Goal: Information Seeking & Learning: Learn about a topic

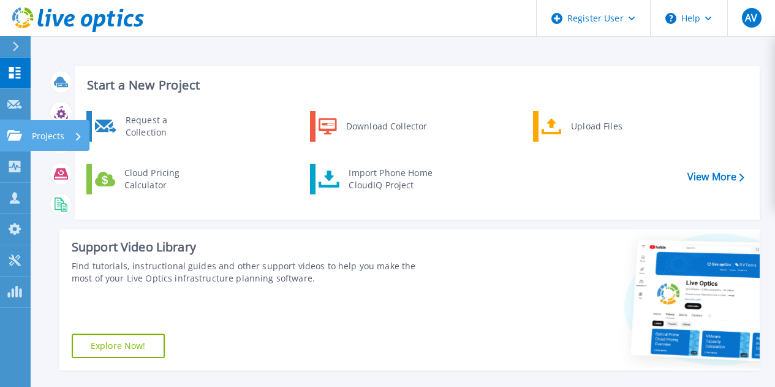
click at [14, 140] on icon at bounding box center [14, 135] width 15 height 10
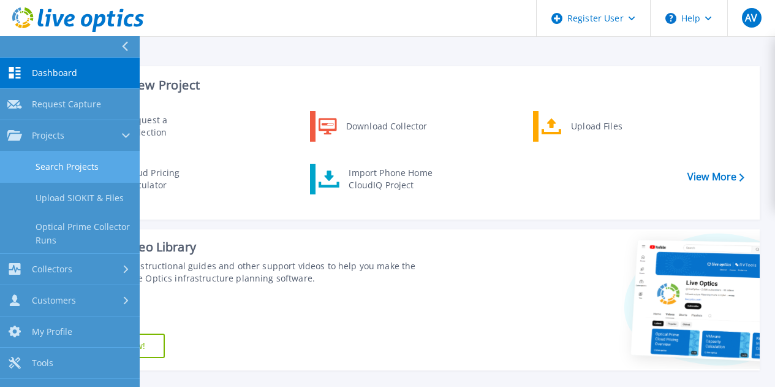
click at [52, 169] on link "Search Projects" at bounding box center [70, 166] width 140 height 31
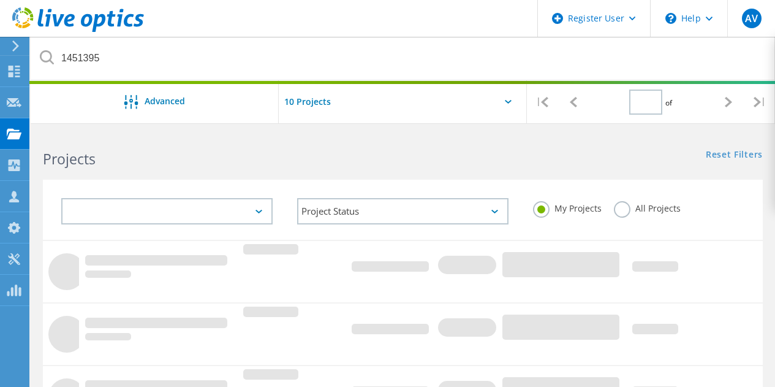
type input "1"
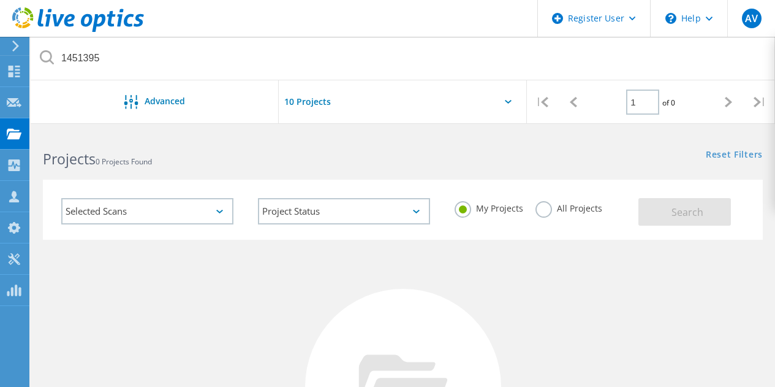
click at [538, 211] on label "All Projects" at bounding box center [569, 207] width 67 height 12
click at [0, 0] on input "All Projects" at bounding box center [0, 0] width 0 height 0
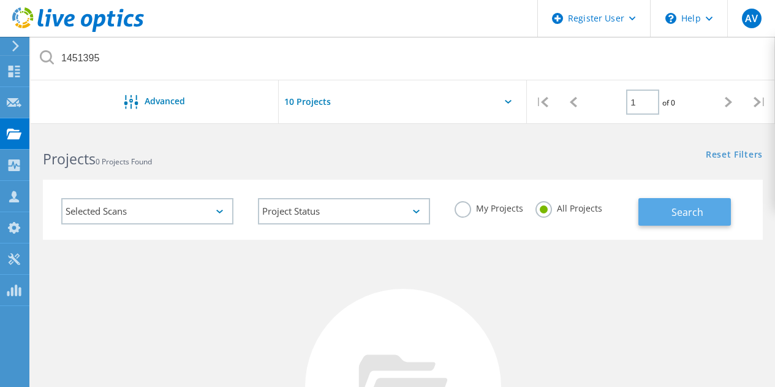
click at [691, 216] on span "Search" at bounding box center [688, 211] width 32 height 13
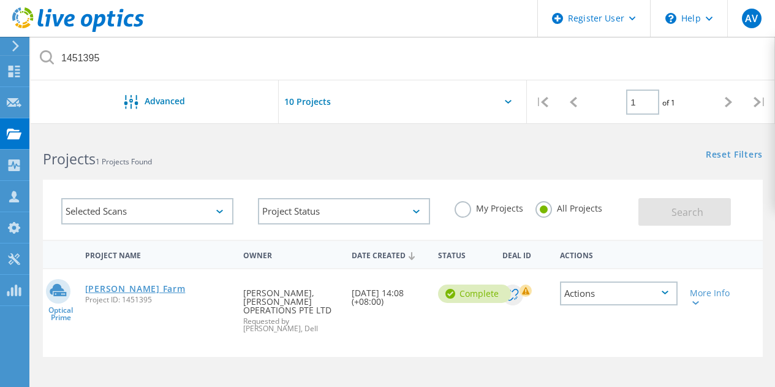
click at [128, 289] on link "Dyson VM Farm" at bounding box center [135, 288] width 101 height 9
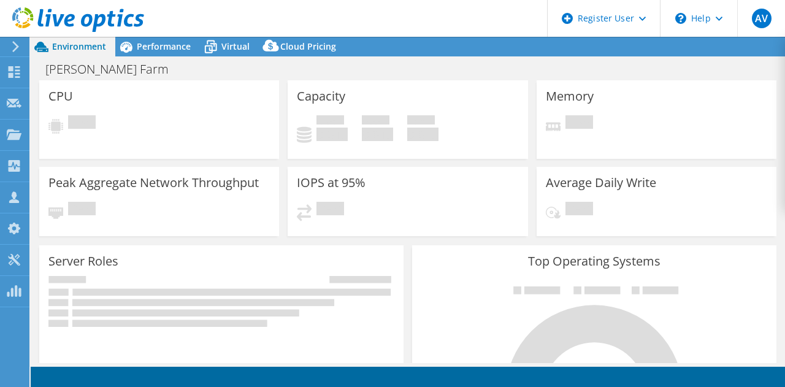
select select "Tokyo"
select select "JPY"
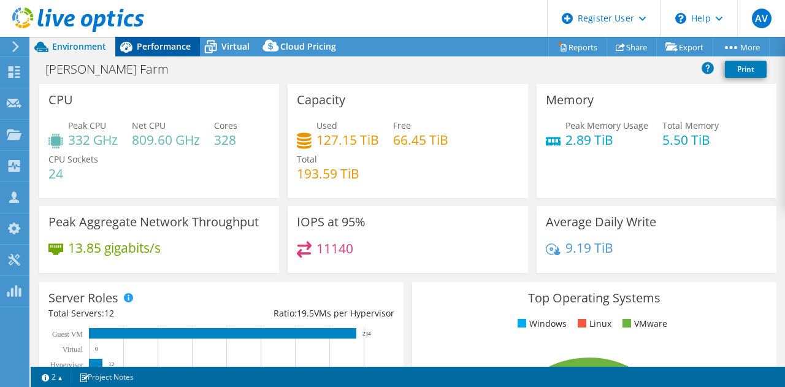
click at [166, 48] on span "Performance" at bounding box center [164, 46] width 54 height 12
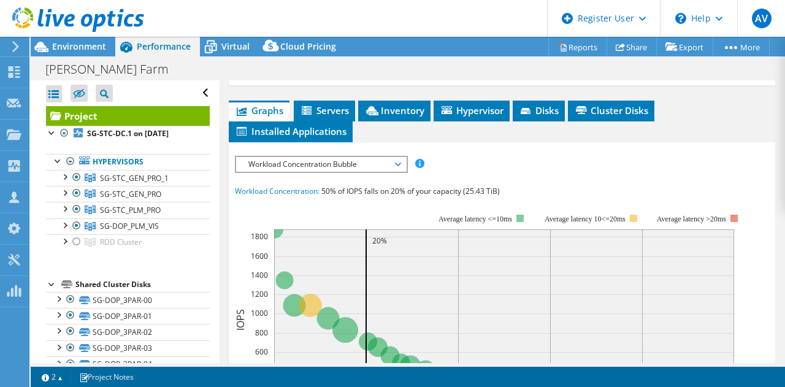
scroll to position [327, 0]
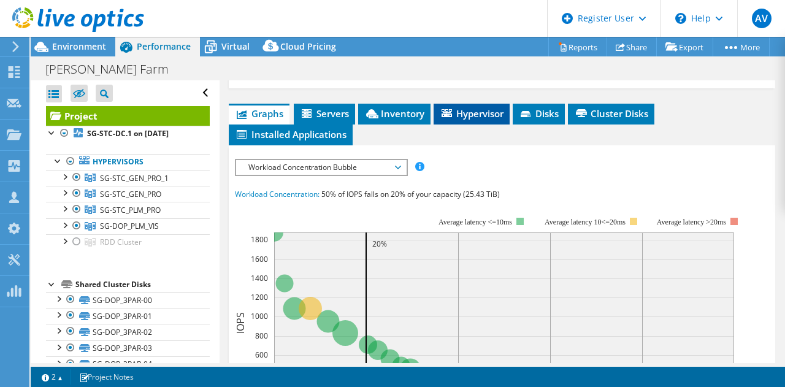
click at [476, 108] on span "Hypervisor" at bounding box center [472, 113] width 64 height 12
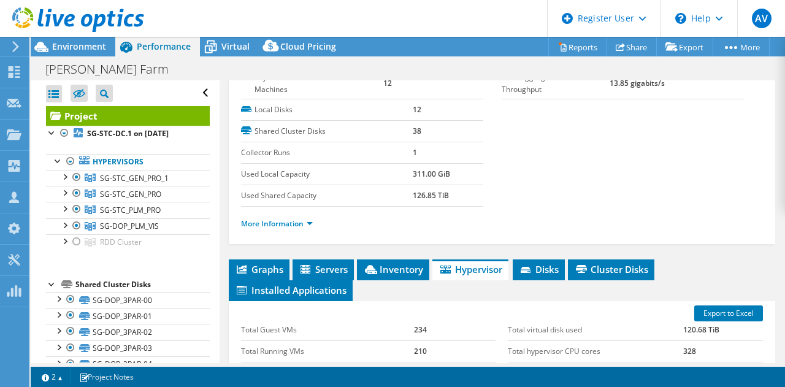
scroll to position [170, 0]
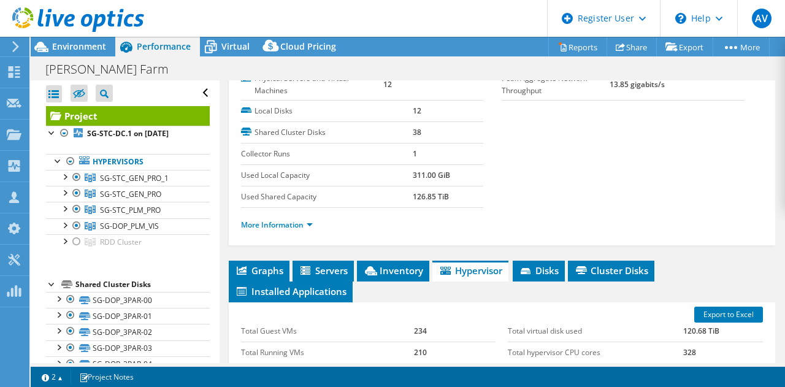
click at [375, 258] on div "Project Details Prepared for: Ronald Choong, Ronald.Choong@dyson.com Account DY…" at bounding box center [501, 250] width 565 height 678
click at [376, 268] on li "Inventory" at bounding box center [393, 271] width 72 height 21
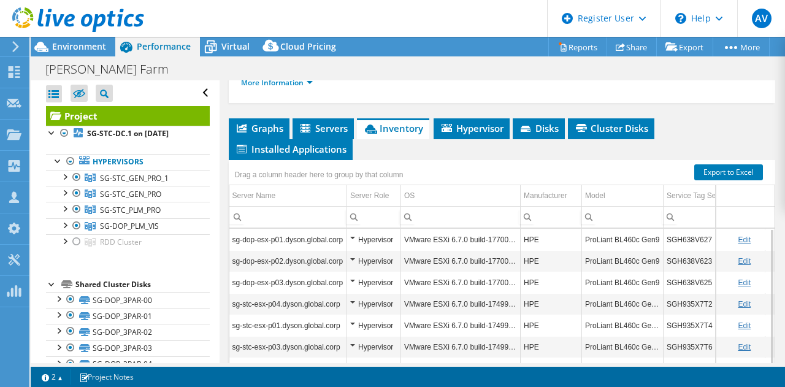
scroll to position [311, 0]
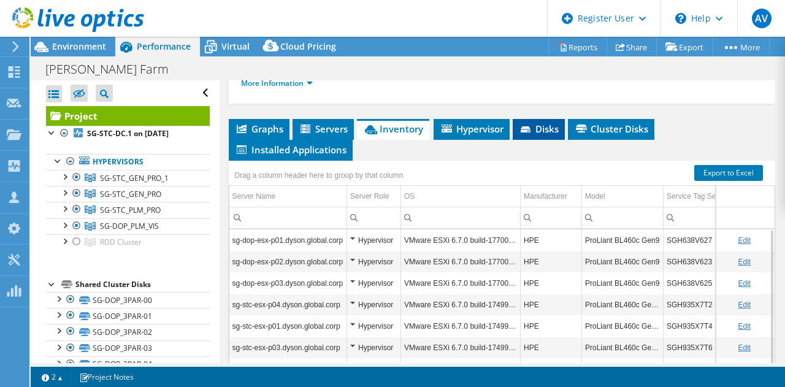
click at [549, 132] on span "Disks" at bounding box center [539, 129] width 40 height 12
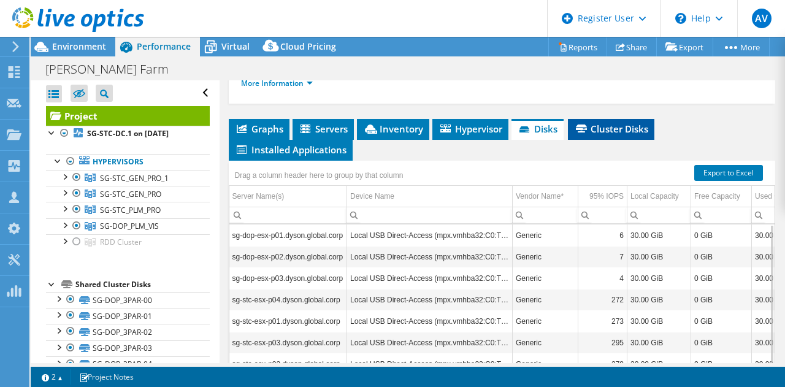
click at [620, 120] on li "Cluster Disks" at bounding box center [611, 129] width 86 height 21
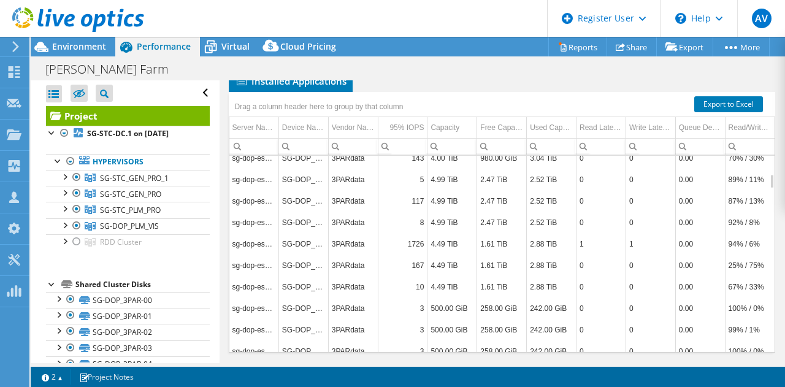
scroll to position [0, 0]
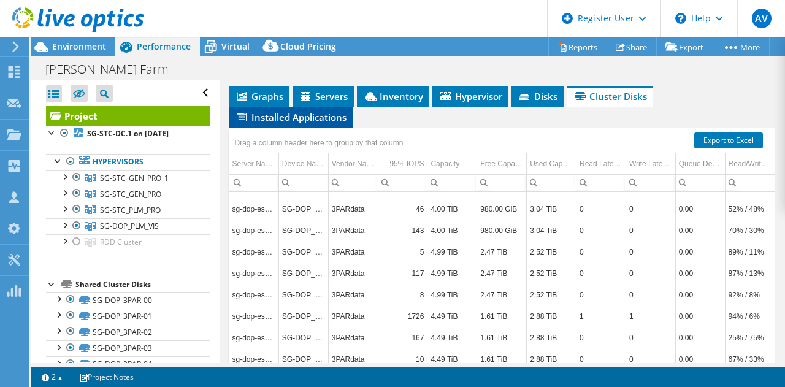
click at [332, 117] on span "Installed Applications" at bounding box center [291, 117] width 112 height 12
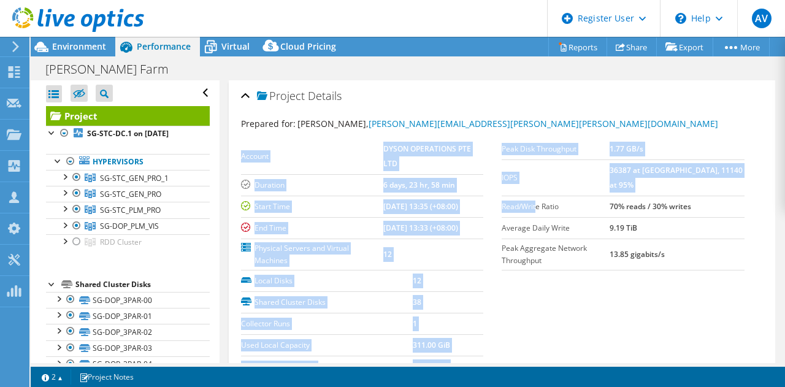
drag, startPoint x: 495, startPoint y: 188, endPoint x: 532, endPoint y: 188, distance: 37.4
click at [532, 188] on section "Prepared for: Ronald Choong, Ronald.Choong@dyson.com Account DYSON OPERATIONS P…" at bounding box center [502, 264] width 522 height 295
click at [532, 200] on label "Read/Write Ratio" at bounding box center [555, 206] width 108 height 12
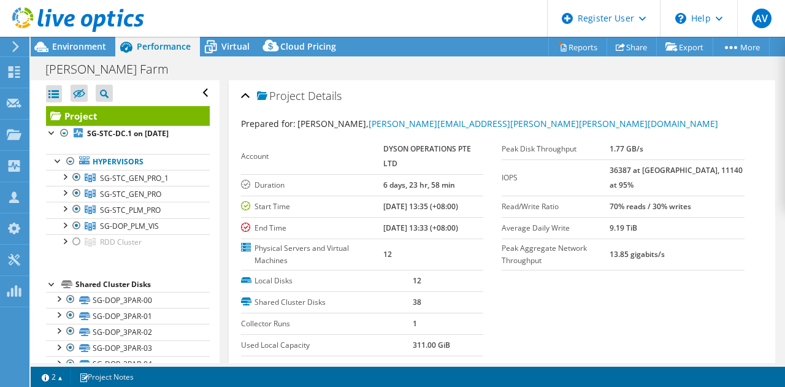
click at [593, 200] on label "Read/Write Ratio" at bounding box center [555, 206] width 108 height 12
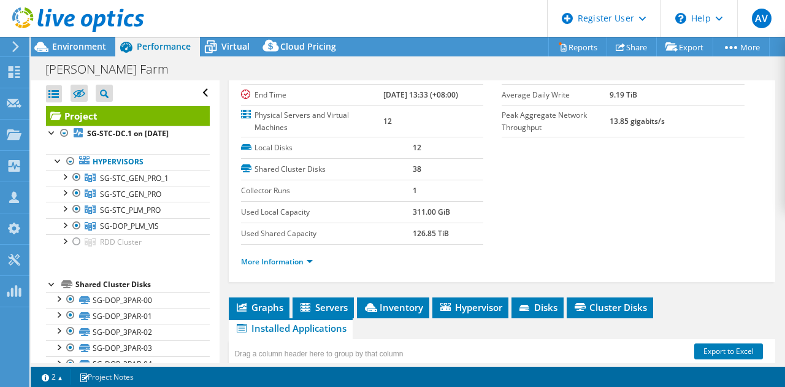
scroll to position [133, 0]
click at [288, 260] on link "More Information" at bounding box center [277, 261] width 72 height 10
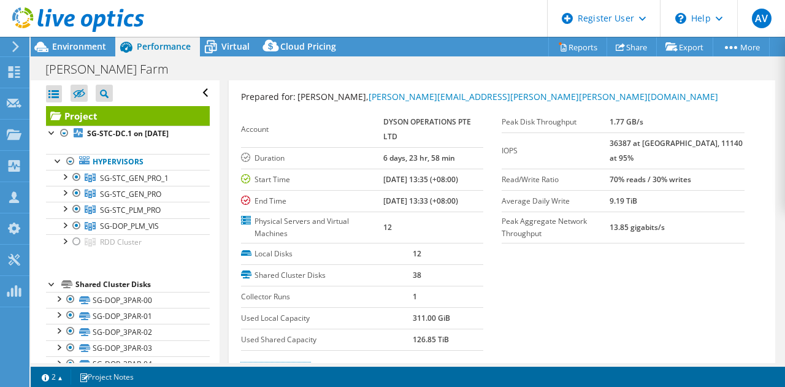
scroll to position [28, 0]
drag, startPoint x: 634, startPoint y: 166, endPoint x: 726, endPoint y: 162, distance: 92.0
click at [726, 167] on td "70% reads / 30% writes" at bounding box center [676, 177] width 135 height 21
copy b "70% reads / 30% writes"
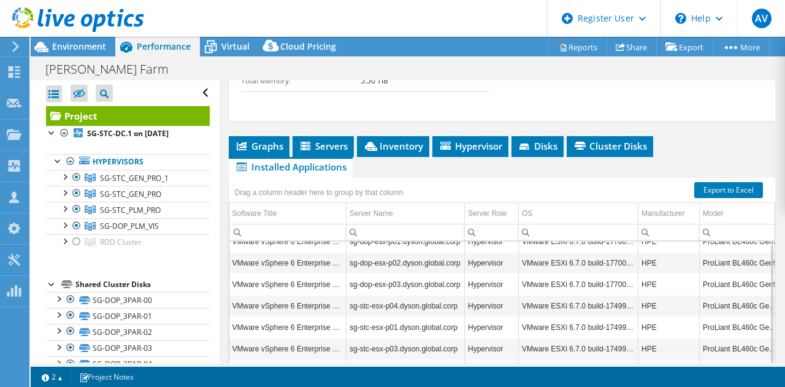
scroll to position [650, 0]
